Goal: Information Seeking & Learning: Learn about a topic

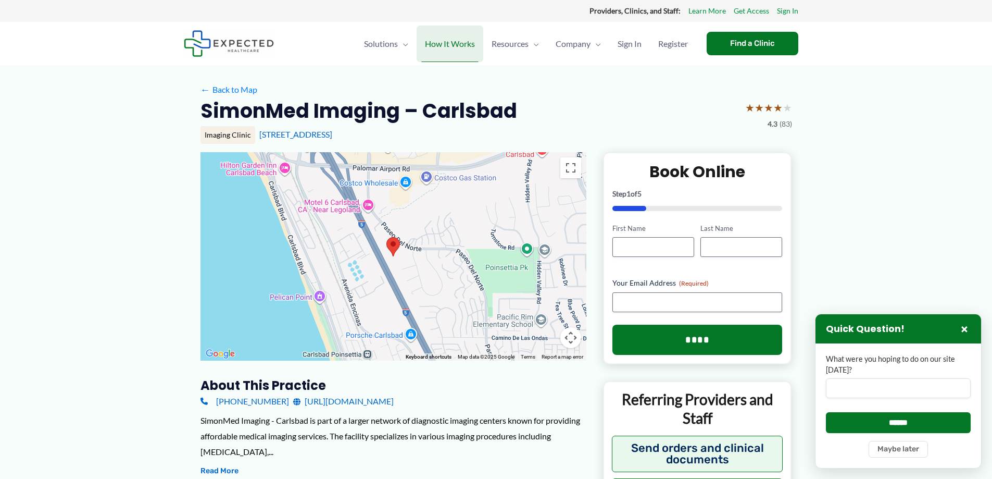
click at [457, 45] on span "How It Works" at bounding box center [450, 44] width 50 height 36
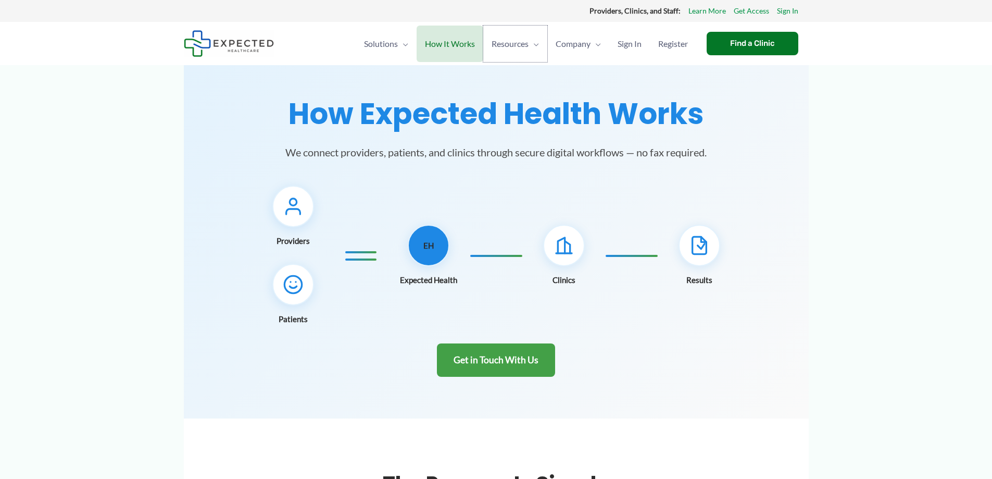
click at [522, 41] on span "Resources" at bounding box center [510, 44] width 37 height 36
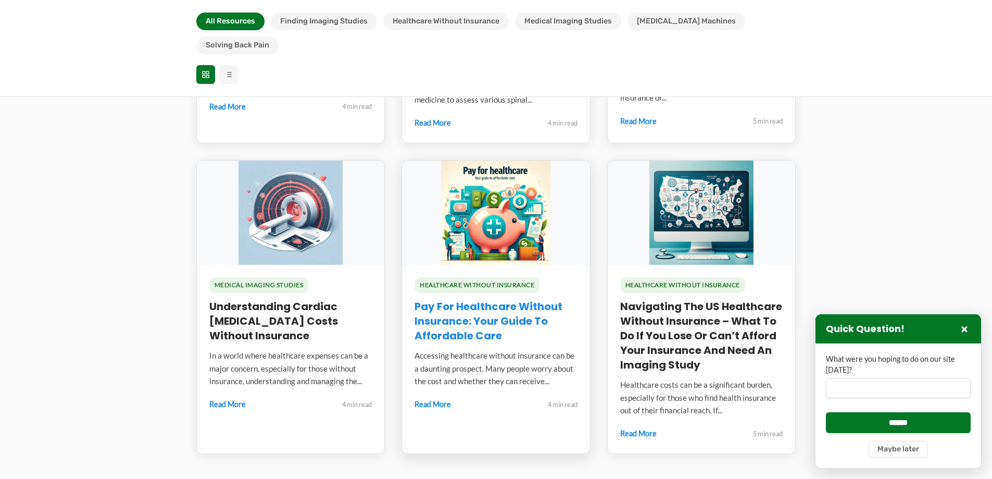
scroll to position [1250, 0]
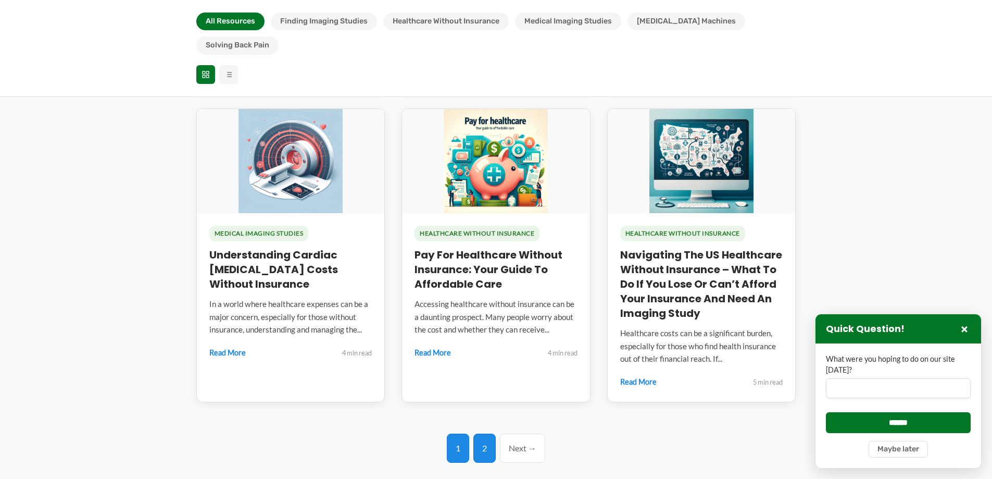
click at [484, 433] on link "2" at bounding box center [484, 447] width 22 height 29
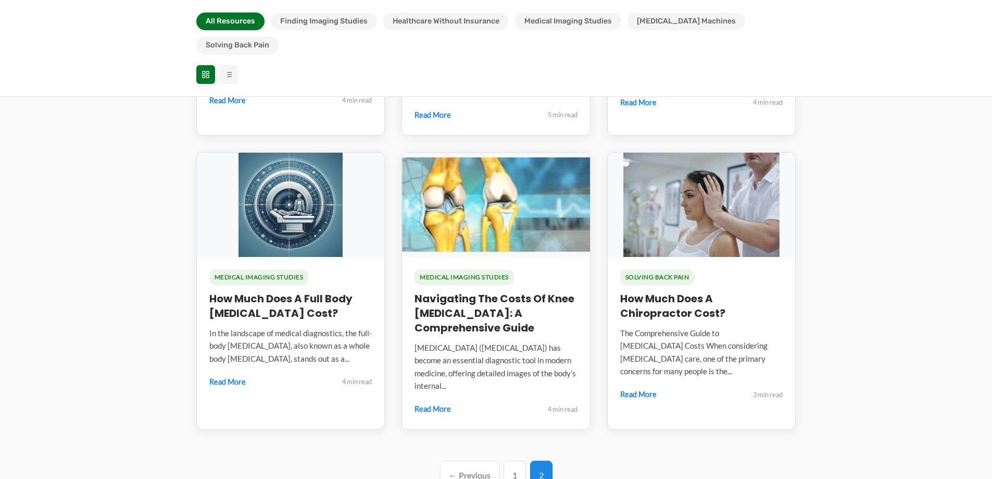
scroll to position [625, 0]
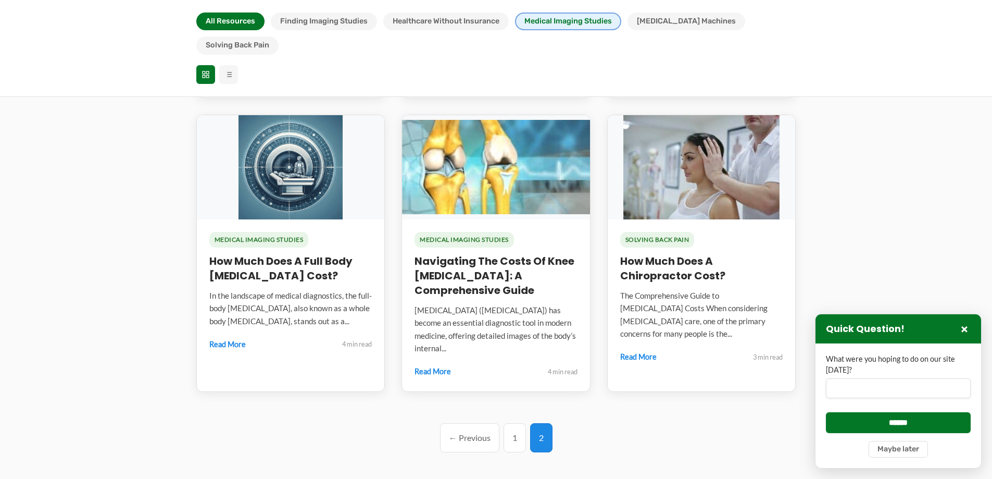
click at [545, 20] on button "Medical Imaging Studies" at bounding box center [568, 21] width 106 height 18
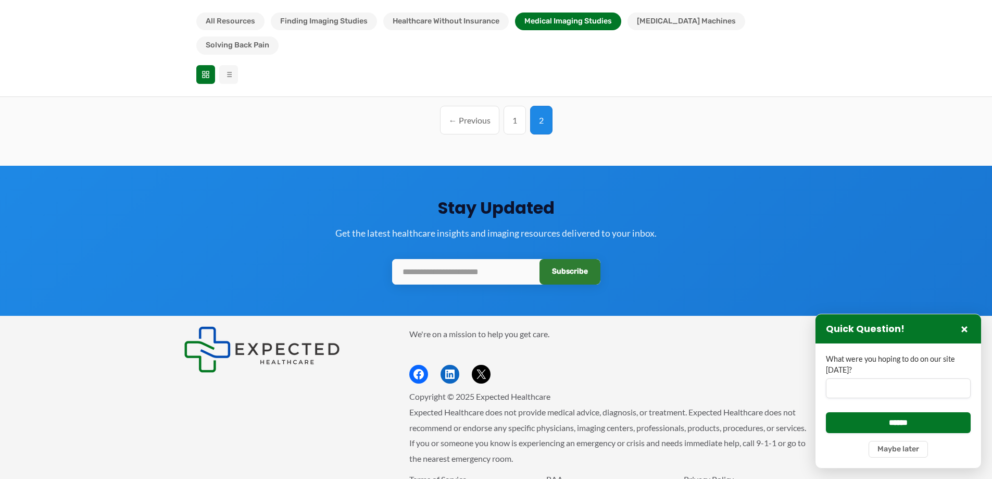
scroll to position [669, 0]
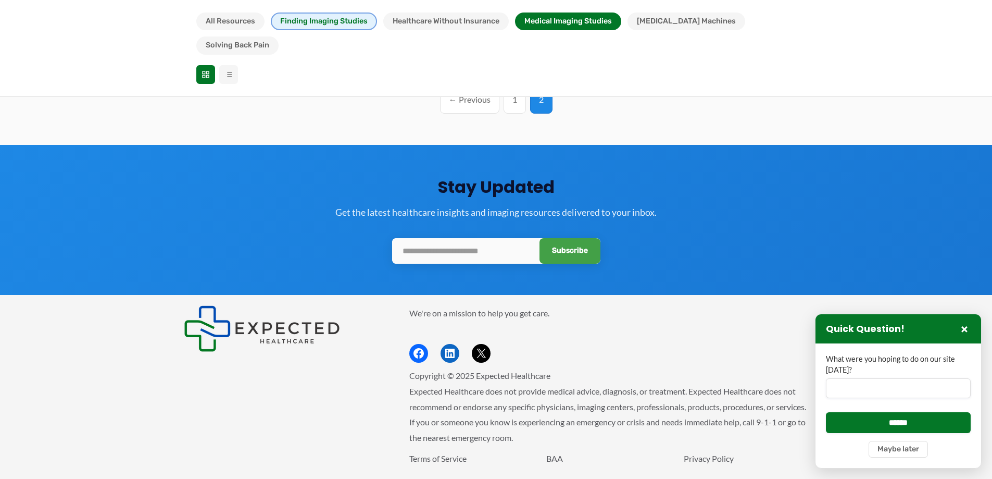
click at [328, 21] on button "Finding Imaging Studies" at bounding box center [324, 21] width 106 height 18
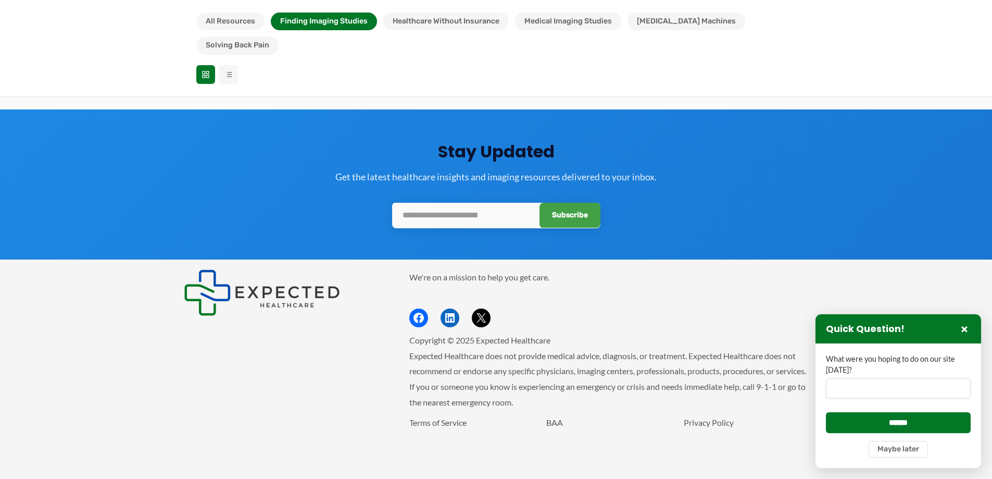
scroll to position [405, 0]
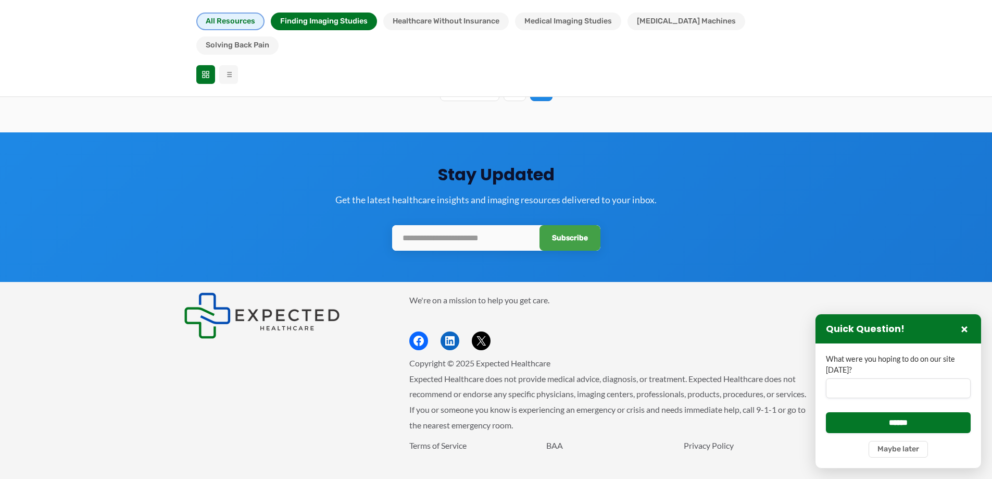
click at [241, 26] on button "All Resources" at bounding box center [230, 21] width 68 height 18
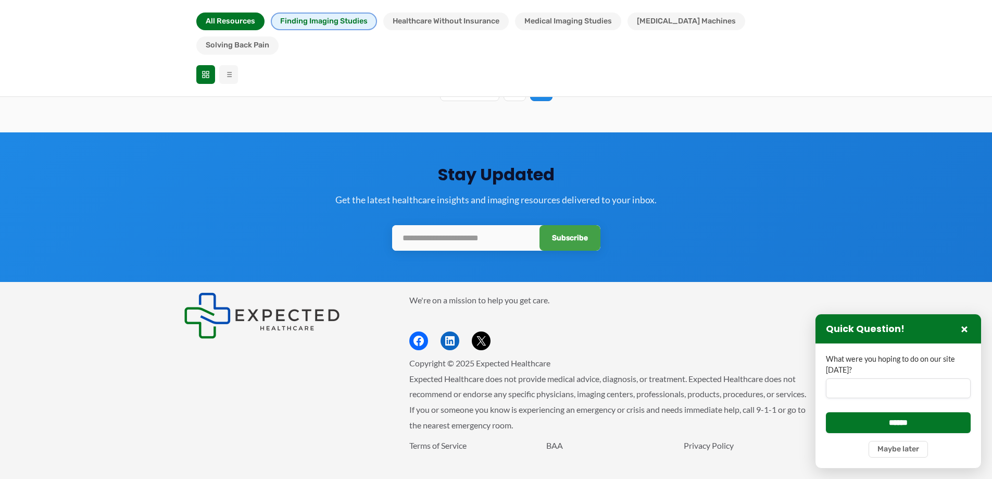
scroll to position [948, 0]
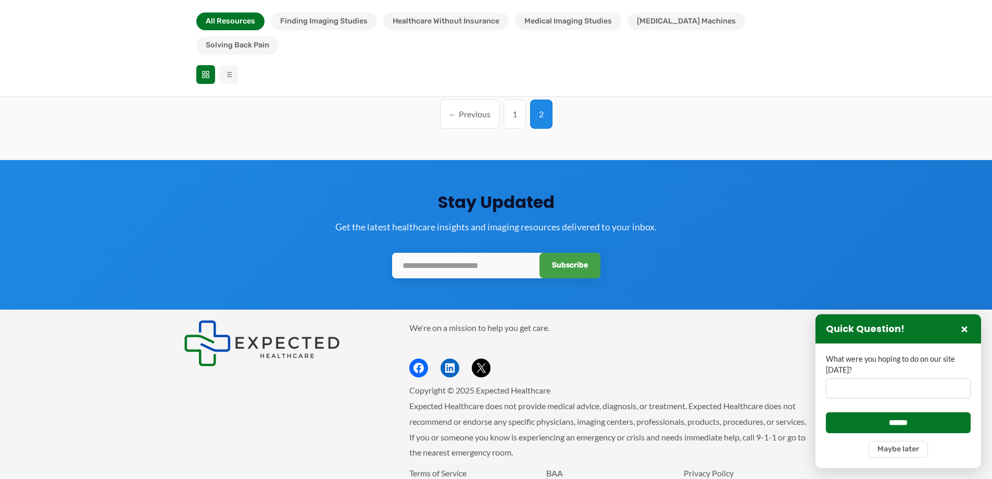
click at [202, 70] on icon at bounding box center [206, 74] width 8 height 8
click at [474, 228] on section "Stay Updated Get the latest healthcare insights and imaging resources delivered…" at bounding box center [496, 234] width 992 height 149
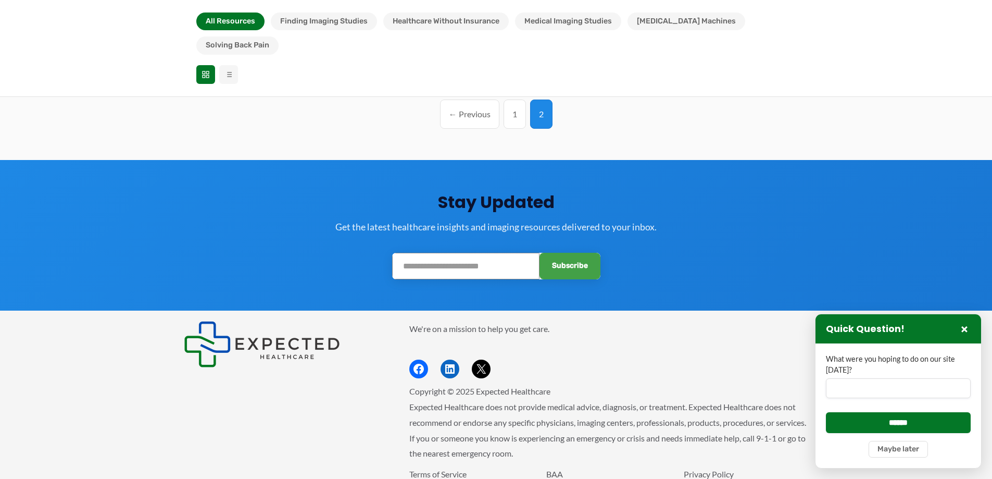
click at [434, 253] on input "email" at bounding box center [465, 266] width 147 height 27
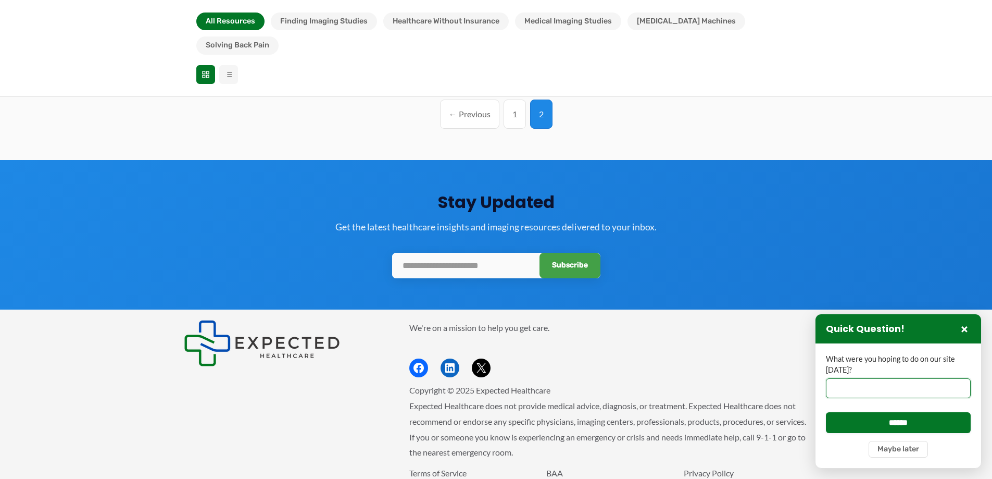
click at [876, 391] on input "What were you hoping to do on our site [DATE]?" at bounding box center [898, 388] width 145 height 20
type input "**********"
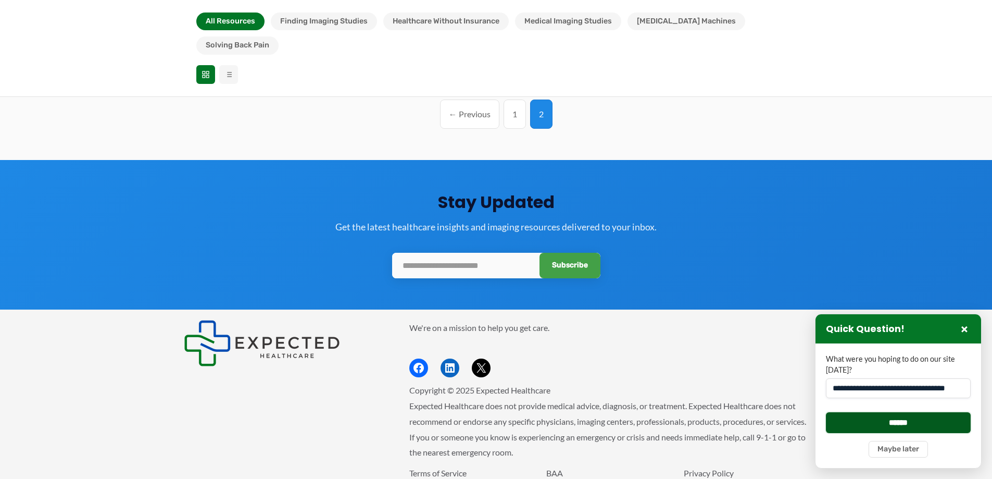
click at [893, 418] on input "******" at bounding box center [898, 422] width 145 height 20
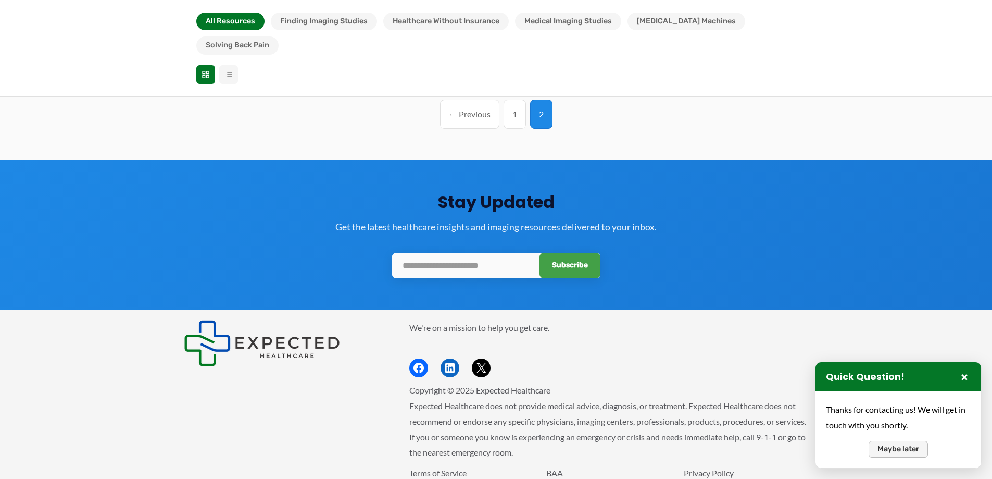
click at [895, 446] on button "Maybe later" at bounding box center [898, 449] width 59 height 17
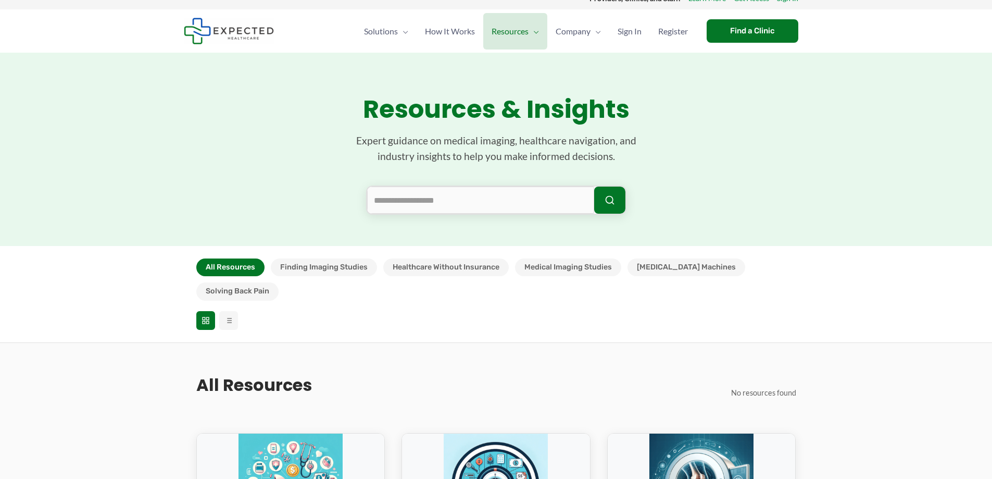
scroll to position [11, 0]
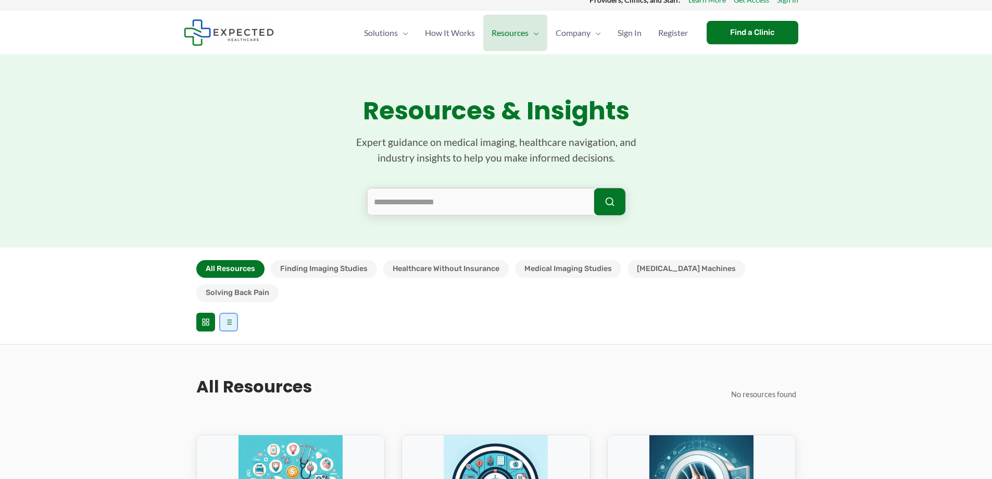
click at [222, 312] on button at bounding box center [228, 321] width 19 height 19
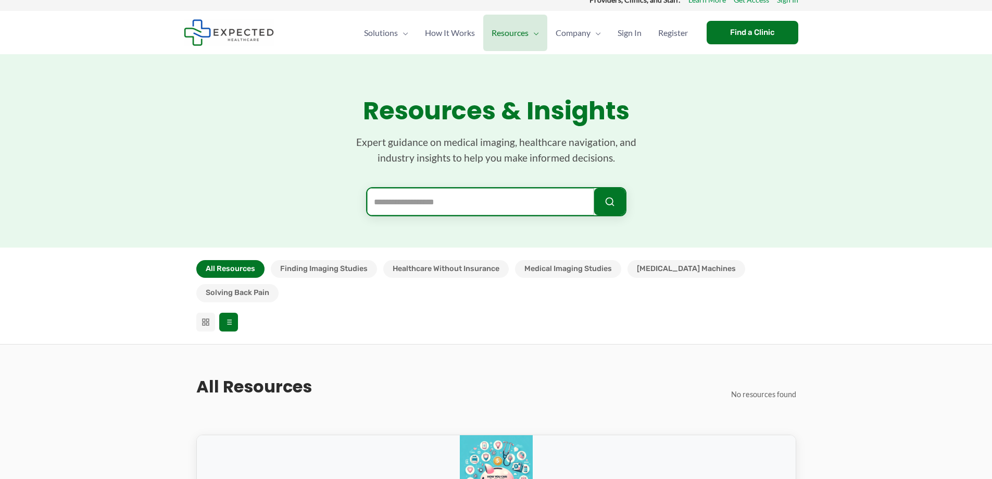
click at [454, 207] on input "search" at bounding box center [480, 201] width 227 height 27
type input "**********"
click at [594, 188] on button "submit" at bounding box center [609, 201] width 31 height 27
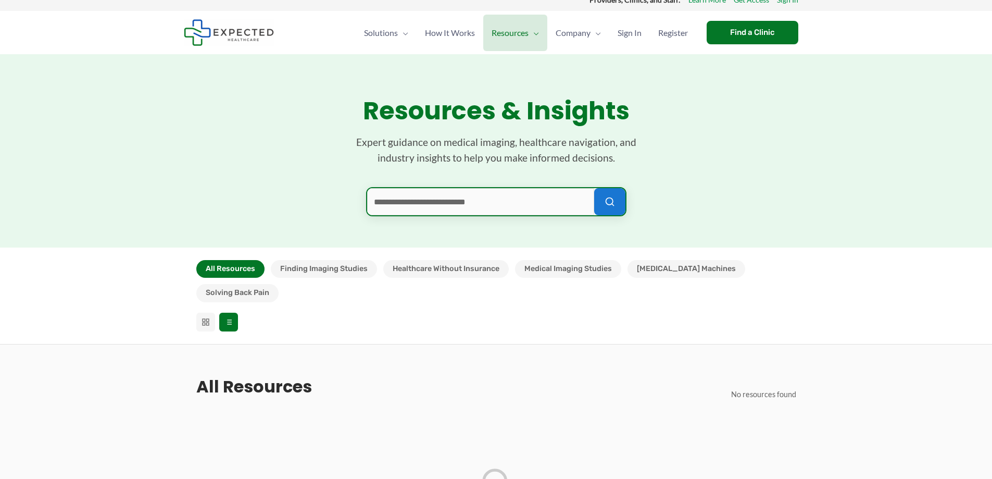
drag, startPoint x: 624, startPoint y: 202, endPoint x: 610, endPoint y: 204, distance: 14.7
click at [619, 203] on button "submit" at bounding box center [609, 201] width 31 height 27
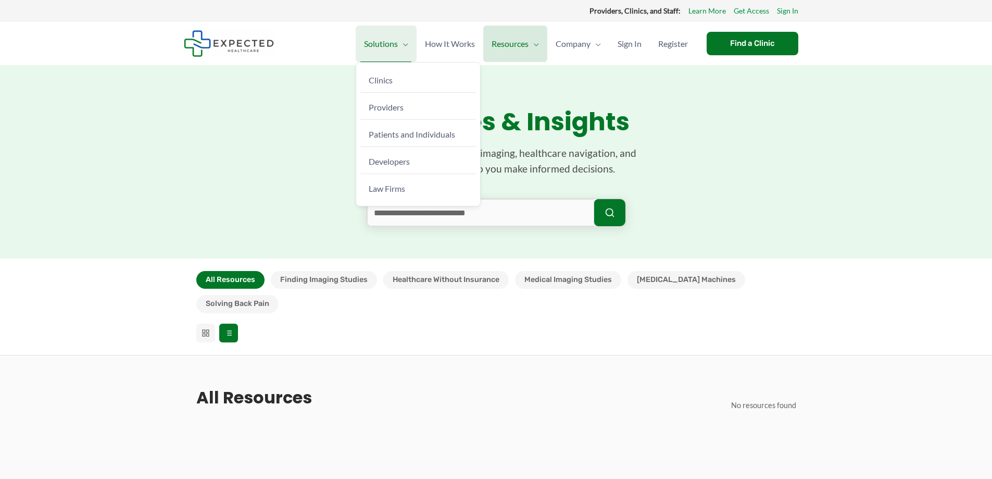
click at [373, 45] on span "Solutions" at bounding box center [381, 44] width 34 height 36
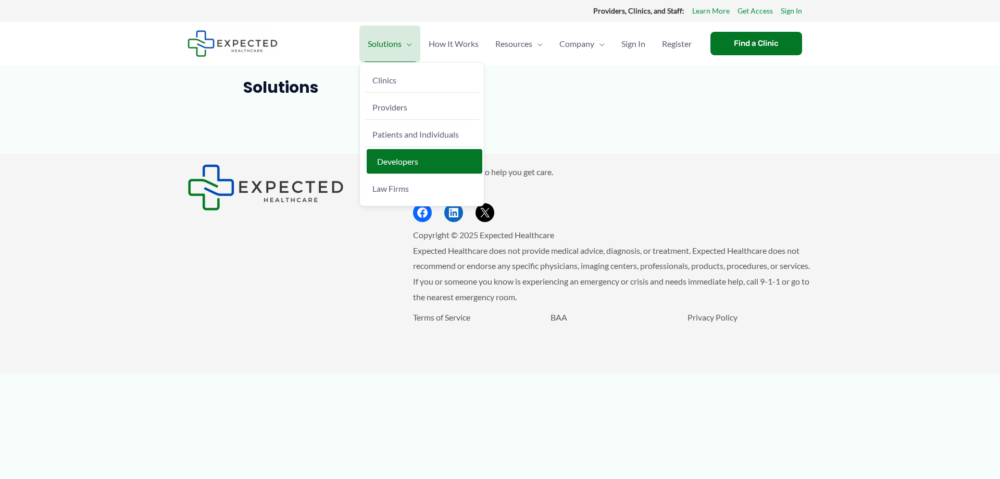
click at [396, 162] on span "Developers" at bounding box center [397, 161] width 41 height 10
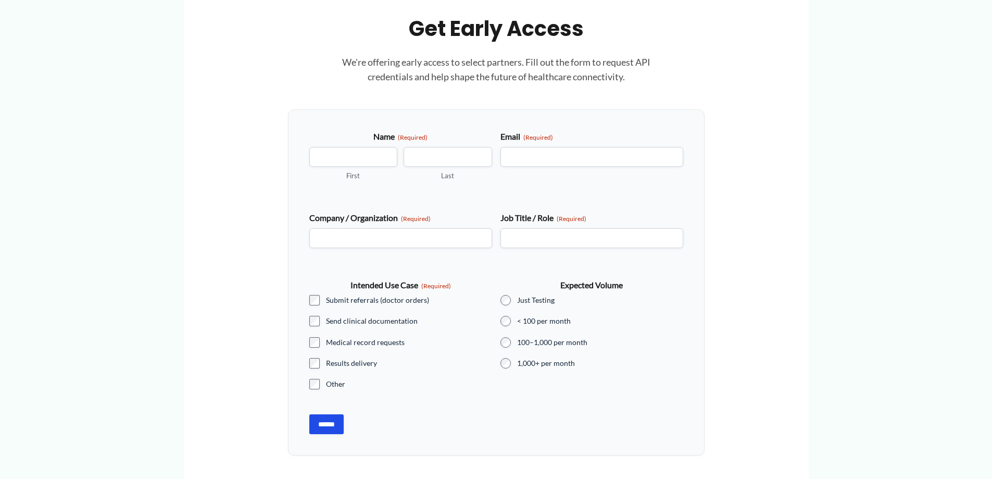
scroll to position [937, 0]
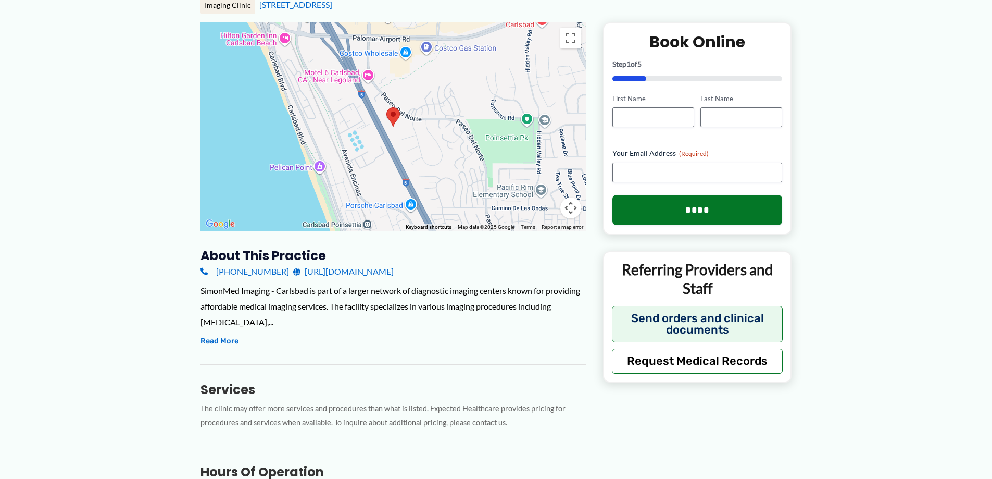
scroll to position [156, 0]
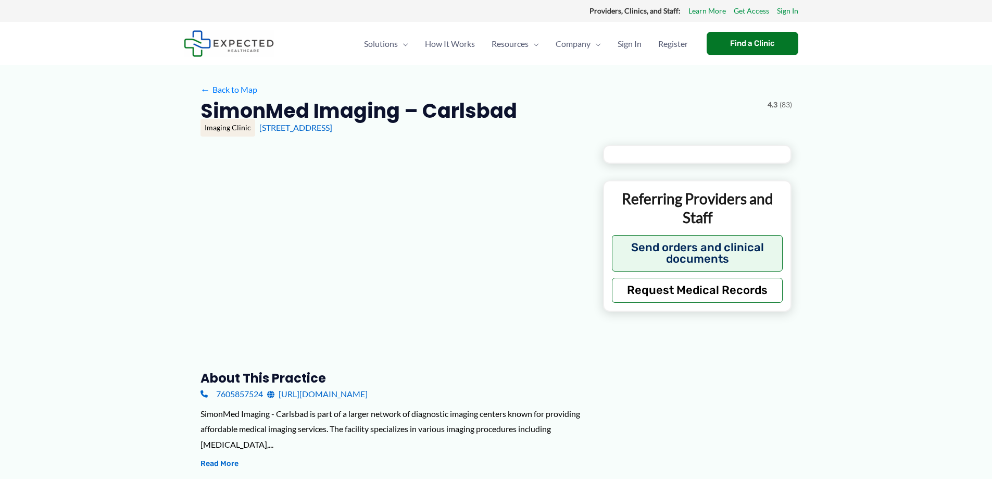
type input "**********"
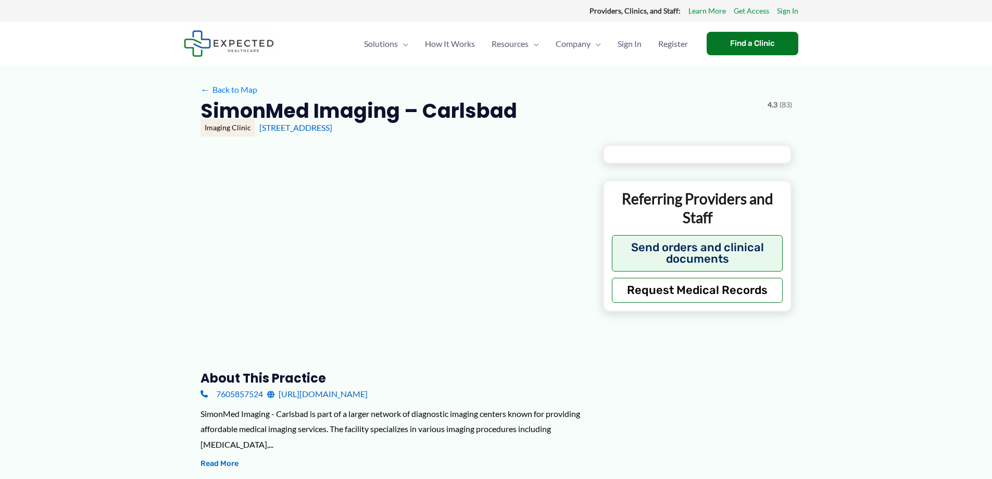
type input "**********"
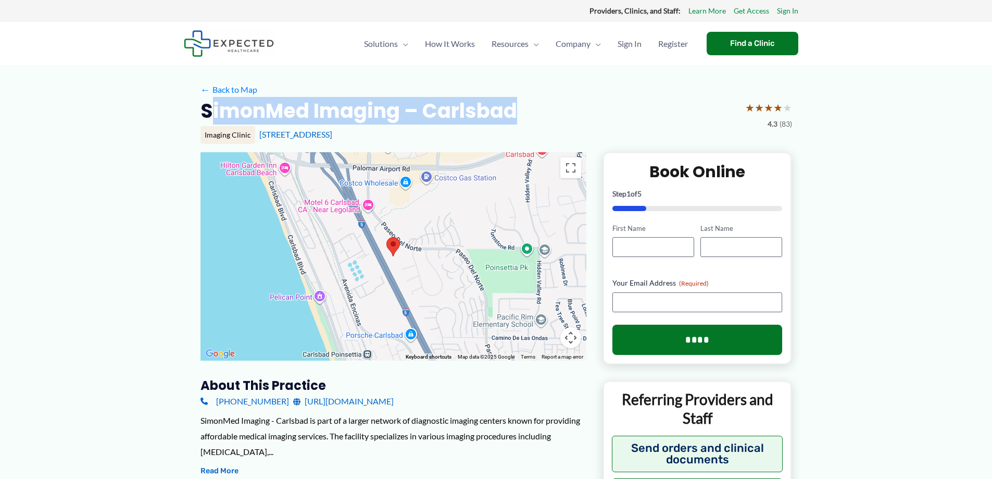
drag, startPoint x: 213, startPoint y: 110, endPoint x: 541, endPoint y: 110, distance: 327.0
click at [541, 110] on div "SimonMed Imaging – Carlsbad ★ ★ ★ ★ ★ 4.3 (83)" at bounding box center [496, 114] width 592 height 33
click at [538, 112] on div "SimonMed Imaging – Carlsbad ★ ★ ★ ★ ★ 4.3 (83)" at bounding box center [496, 114] width 592 height 33
drag, startPoint x: 547, startPoint y: 113, endPoint x: 187, endPoint y: 113, distance: 359.8
